Goal: Navigation & Orientation: Find specific page/section

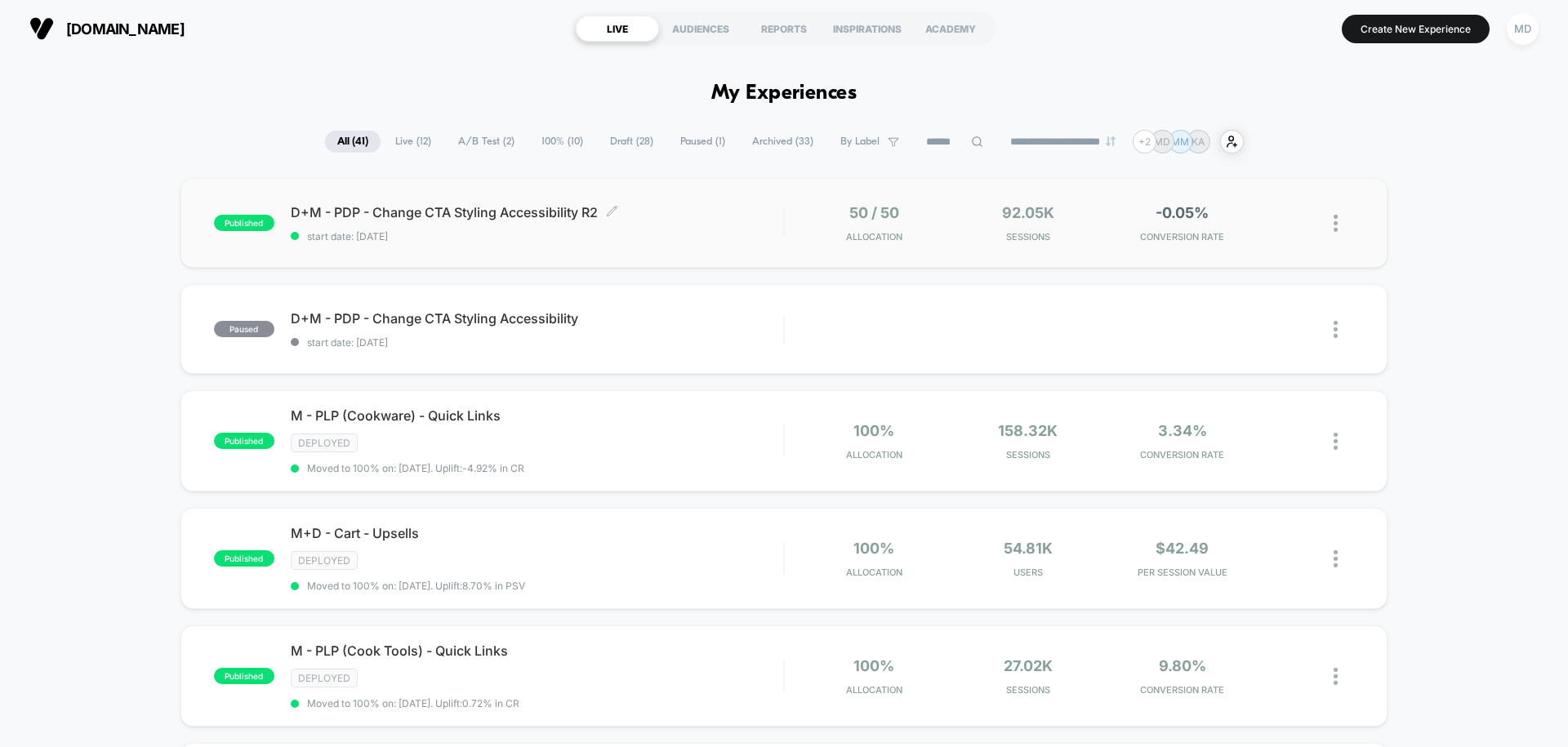
click at [751, 221] on div "D+M - PDP - Change CTA Styling Accessibility R2 Click to edit experience detail…" at bounding box center [536, 224] width 492 height 38
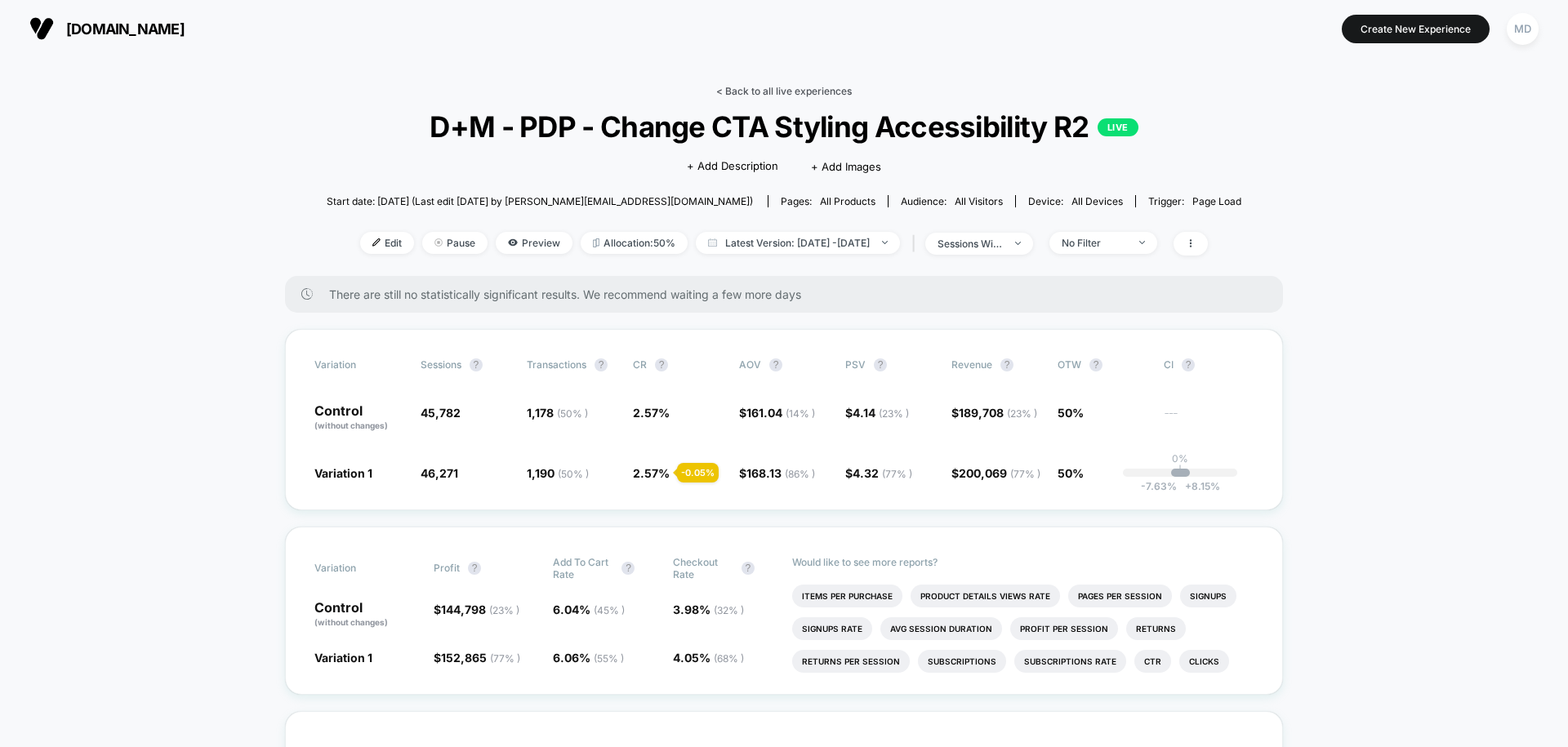
click at [795, 89] on link "< Back to all live experiences" at bounding box center [784, 91] width 136 height 12
